Goal: Task Accomplishment & Management: Manage account settings

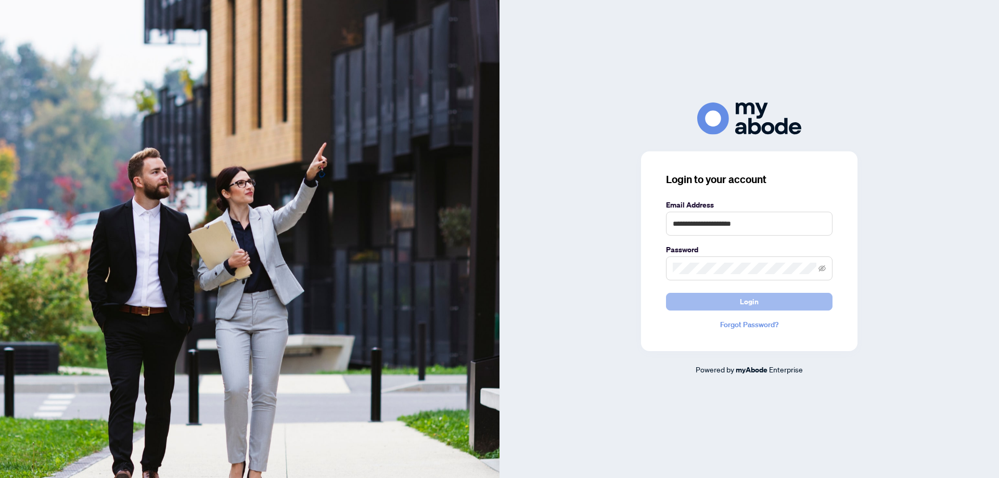
click at [748, 301] on span "Login" at bounding box center [749, 301] width 19 height 17
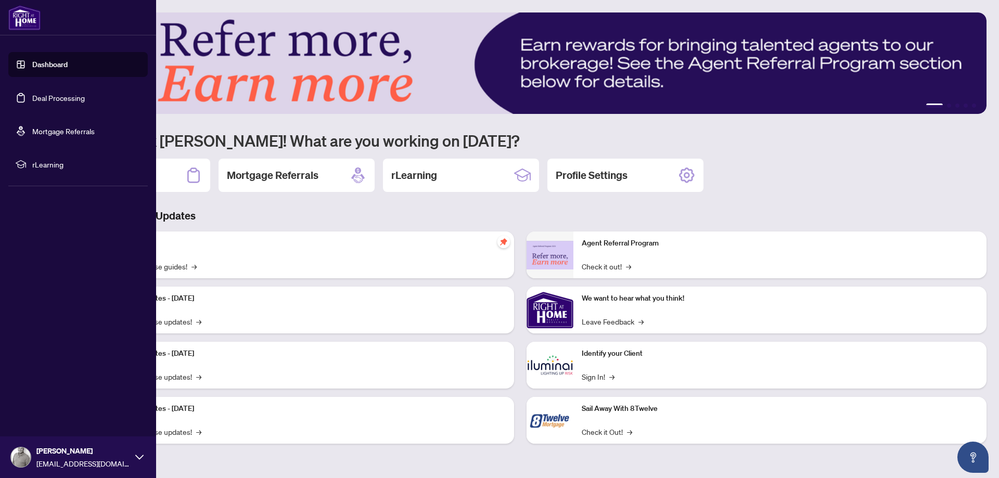
click at [42, 95] on link "Deal Processing" at bounding box center [58, 97] width 53 height 9
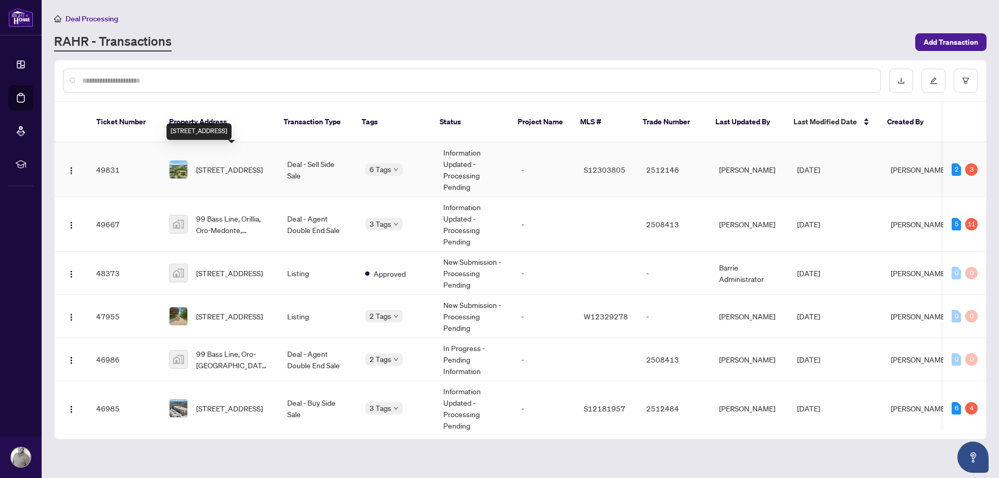
click at [240, 164] on span "[STREET_ADDRESS]" at bounding box center [229, 169] width 67 height 11
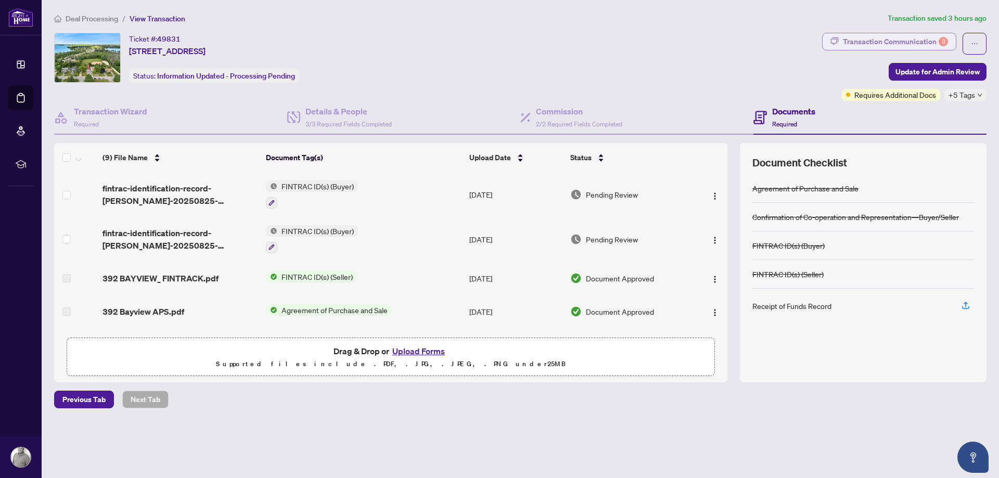
click at [891, 41] on div "Transaction Communication 3" at bounding box center [895, 41] width 105 height 17
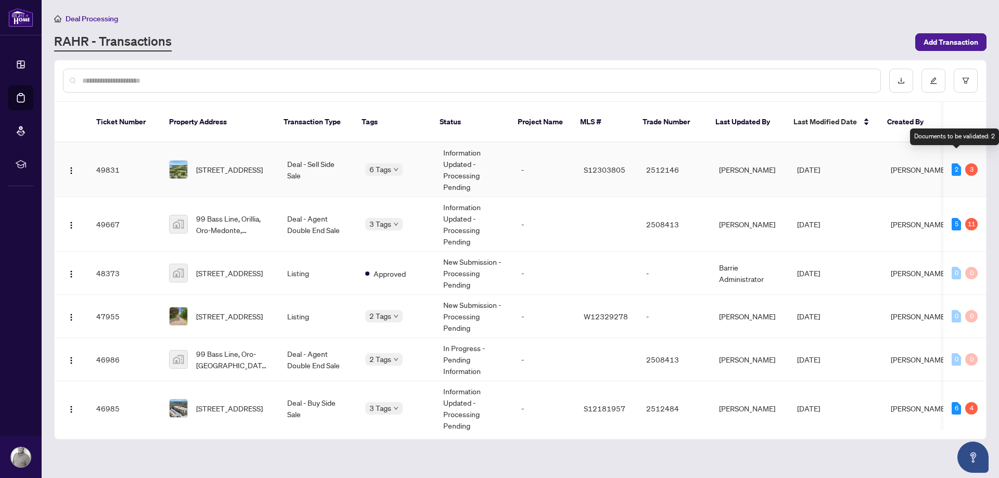
click at [957, 163] on div "2" at bounding box center [955, 169] width 9 height 12
click at [972, 163] on div "3" at bounding box center [971, 169] width 12 height 12
click at [232, 164] on span "[STREET_ADDRESS]" at bounding box center [229, 169] width 67 height 11
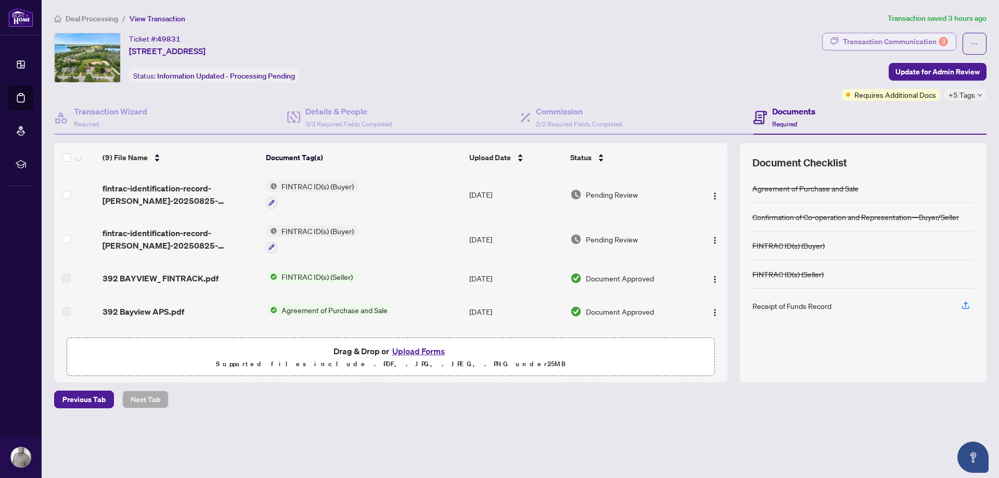
click at [917, 40] on div "Transaction Communication 3" at bounding box center [895, 41] width 105 height 17
